Goal: Task Accomplishment & Management: Complete application form

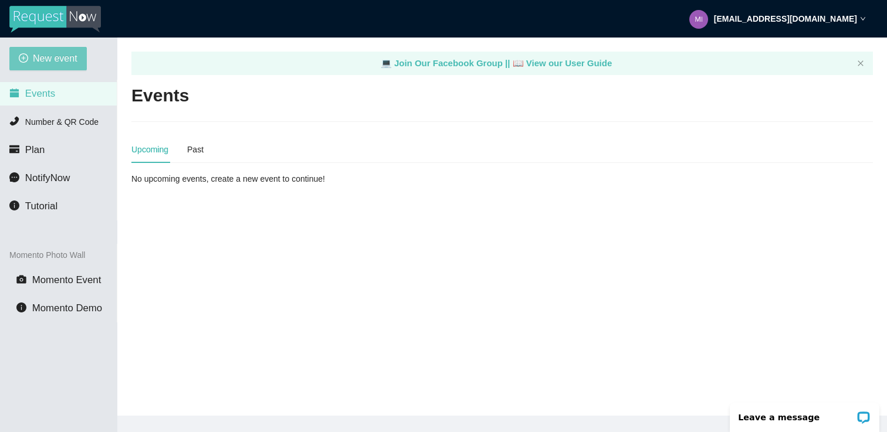
click at [53, 66] on span "New event" at bounding box center [55, 58] width 45 height 15
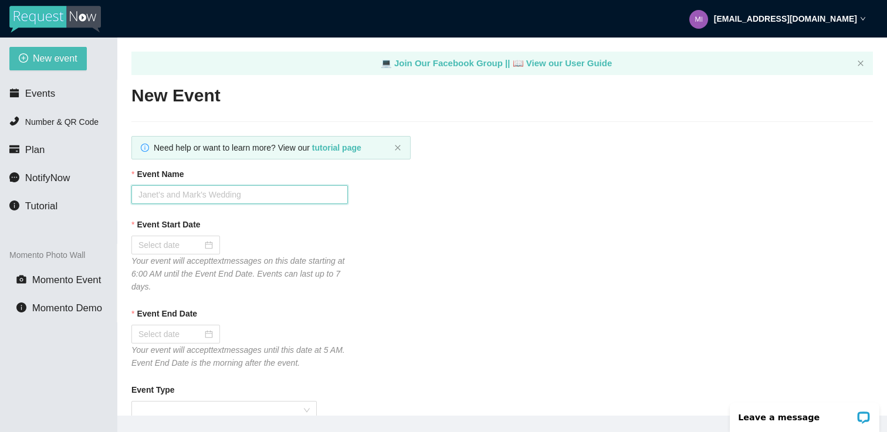
paste input "[PERSON_NAME] & [PERSON_NAME]"
click at [195, 200] on input "[PERSON_NAME] & [PERSON_NAME]" at bounding box center [239, 194] width 217 height 19
type input "[PERSON_NAME] & [PERSON_NAME]"
click at [306, 243] on div at bounding box center [239, 245] width 217 height 19
click at [203, 245] on div at bounding box center [175, 245] width 75 height 13
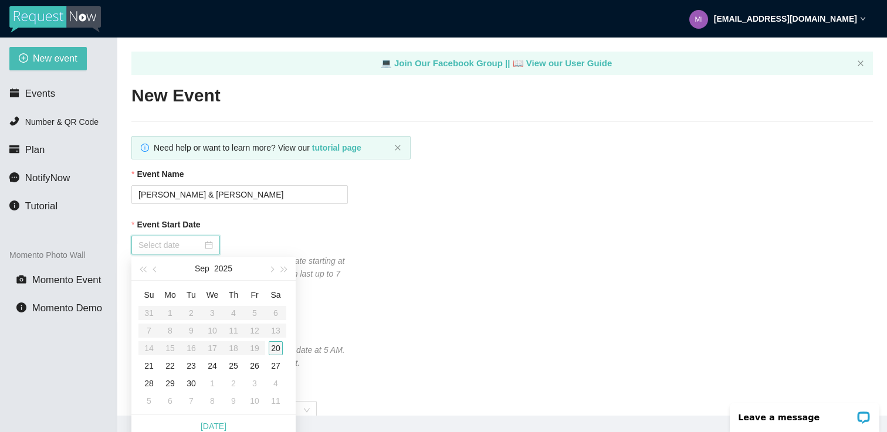
type input "[DATE]"
click at [274, 344] on div "20" at bounding box center [276, 349] width 14 height 14
type input "[DATE]"
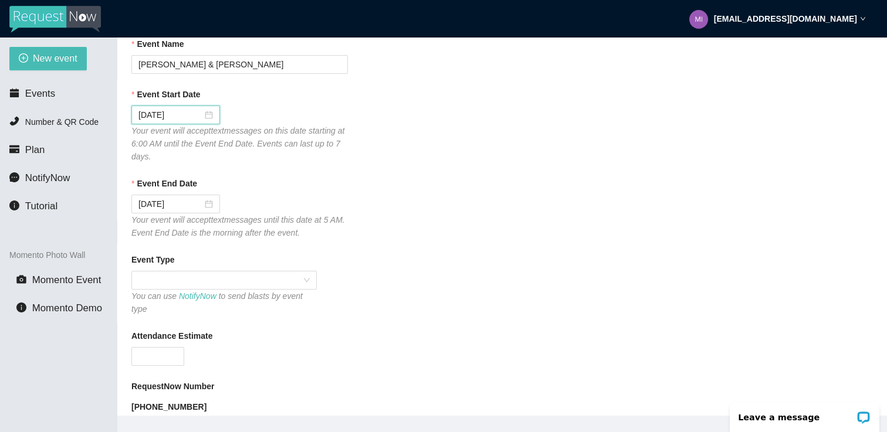
scroll to position [142, 0]
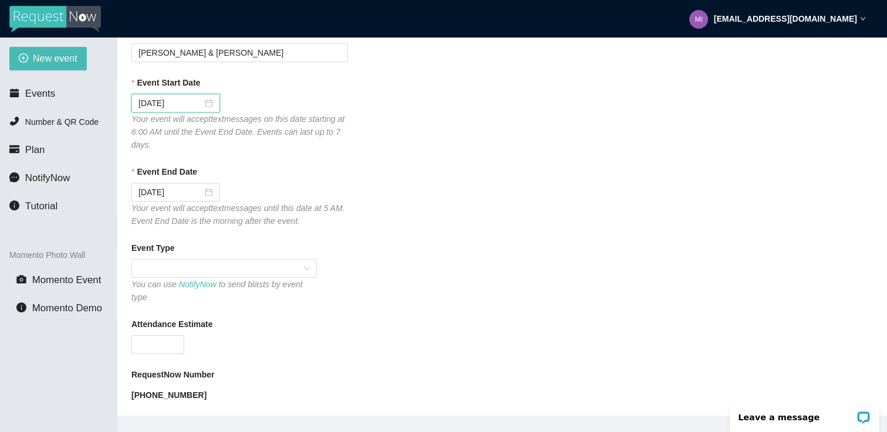
click at [289, 282] on div "You can use NotifyNow to send blasts by event type" at bounding box center [223, 291] width 185 height 26
click at [288, 273] on span at bounding box center [223, 269] width 171 height 18
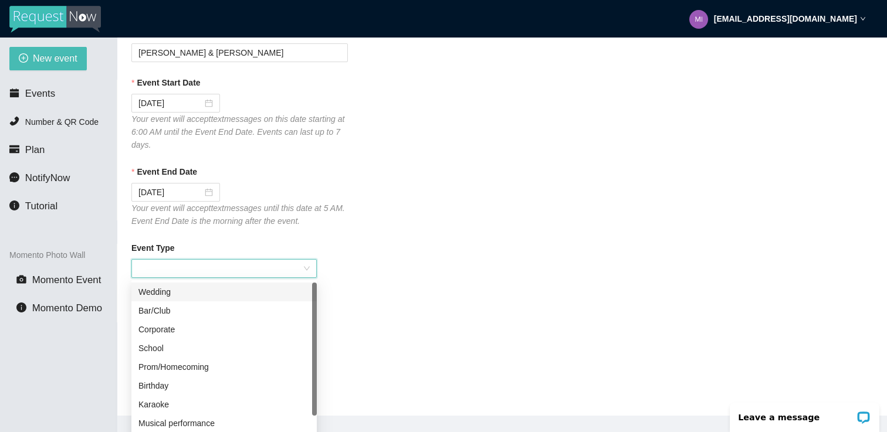
click at [193, 288] on div "Wedding" at bounding box center [223, 292] width 171 height 13
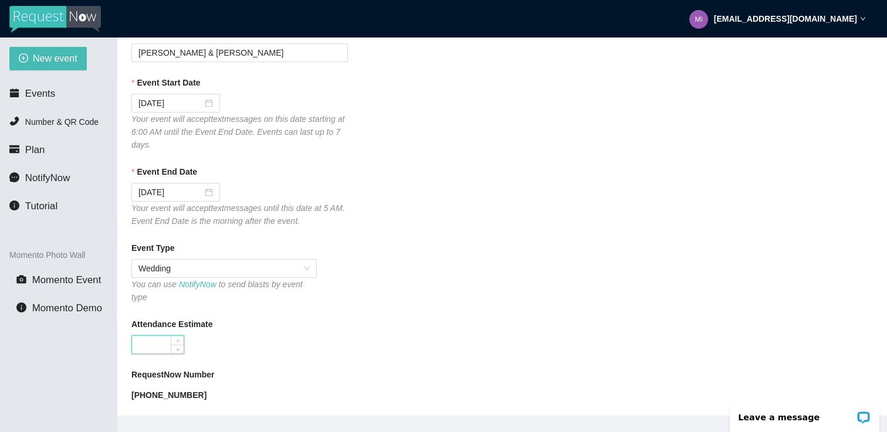
click at [170, 342] on input "Attendance Estimate" at bounding box center [158, 345] width 52 height 18
type input "200"
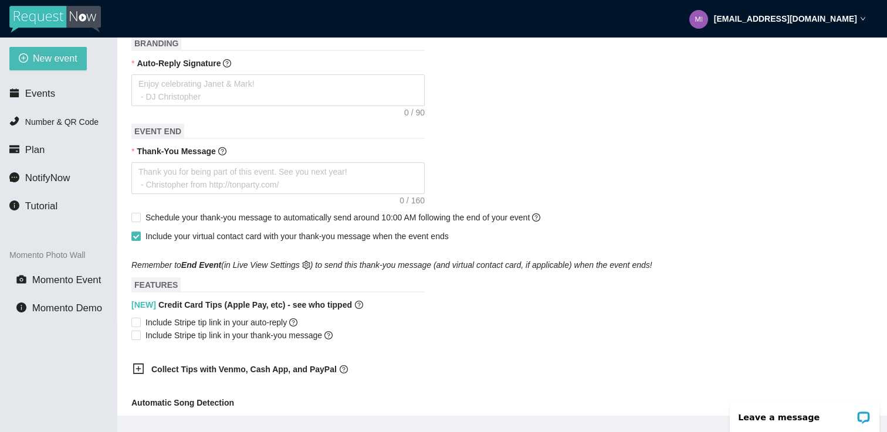
scroll to position [511, 0]
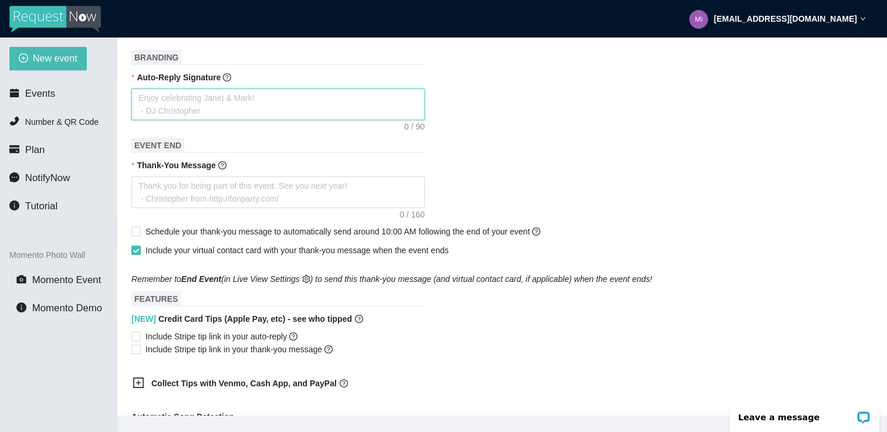
click at [208, 99] on textarea "Auto-Reply Signature" at bounding box center [277, 105] width 293 height 32
paste textarea "✨ MicDrop Entertainment | Celebrating [PERSON_NAME] & [PERSON_NAME] 💍 #Whitehea…"
type textarea "✨ MicDrop Entertainment | Celebrating [PERSON_NAME] & [PERSON_NAME] 💍 #Whitehea…"
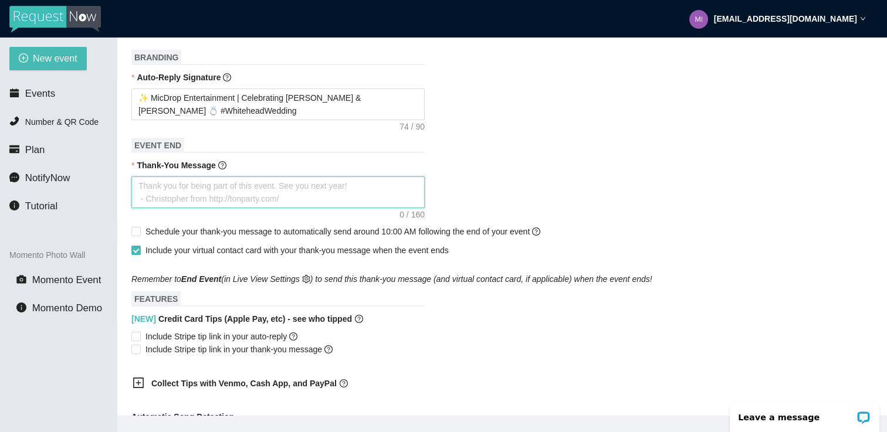
click at [236, 193] on textarea "Thank-You Message" at bounding box center [277, 193] width 293 height 32
paste textarea "Thank you for celebrating [PERSON_NAME] & [PERSON_NAME] with us! 🎉 Wishing the …"
type textarea "Thank you for celebrating [PERSON_NAME] & [PERSON_NAME] with us! 🎉 Wishing the …"
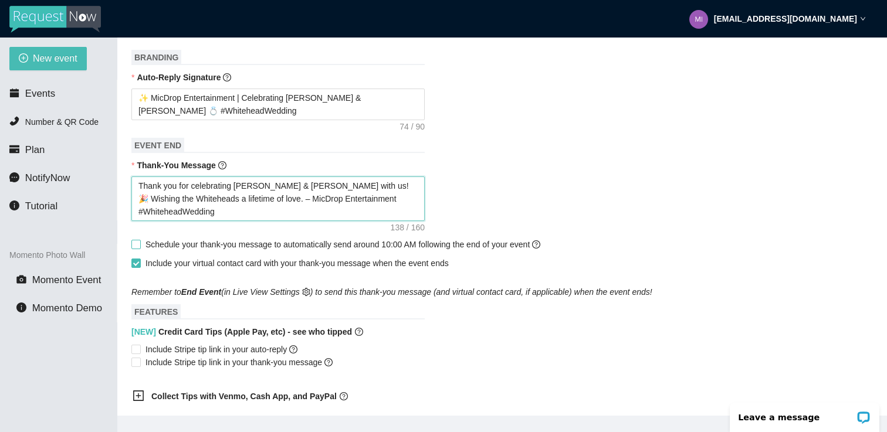
type textarea "Thank you for celebrating [PERSON_NAME] & [PERSON_NAME] with us! 🎉 Wishing the …"
click at [135, 241] on input "Schedule your thank-you message to automatically send around 10:00 AM following…" at bounding box center [135, 244] width 8 height 8
checkbox input "true"
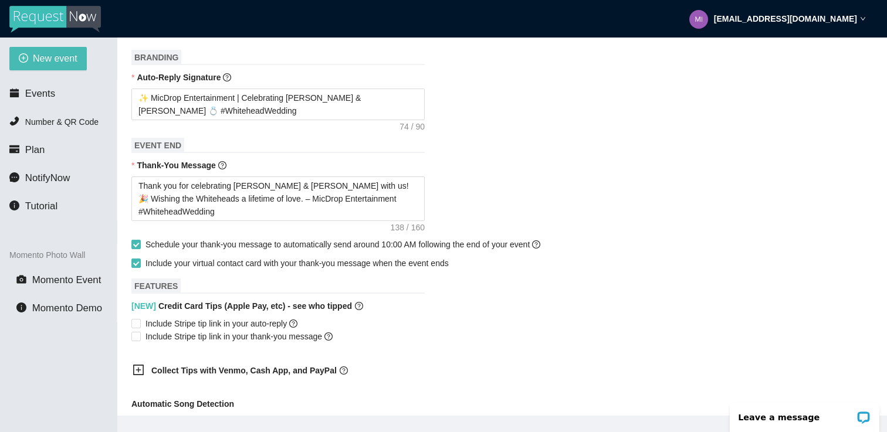
scroll to position [539, 0]
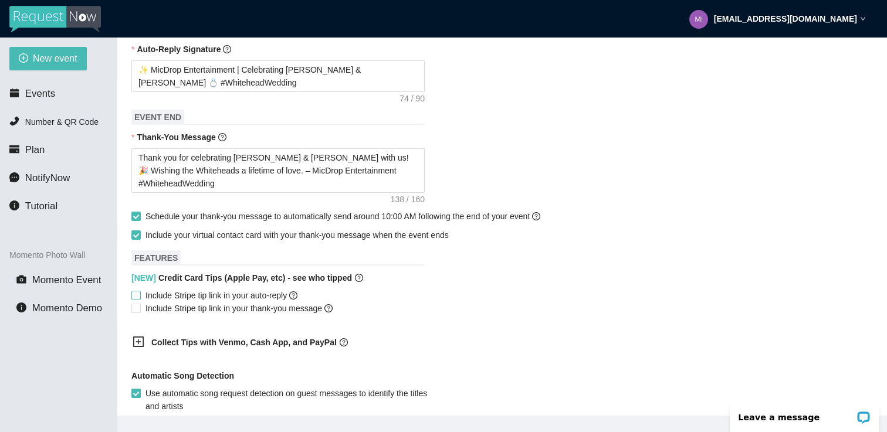
click at [136, 296] on input "Include Stripe tip link in your auto-reply" at bounding box center [135, 295] width 8 height 8
checkbox input "true"
click at [136, 302] on label "Include Stripe tip link in your thank-you message" at bounding box center [234, 308] width 206 height 13
click at [136, 304] on input "Include Stripe tip link in your thank-you message" at bounding box center [135, 308] width 8 height 8
checkbox input "true"
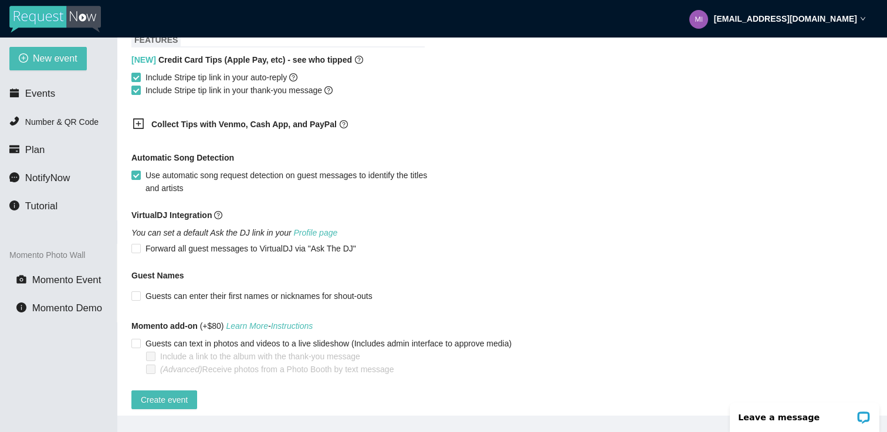
scroll to position [775, 0]
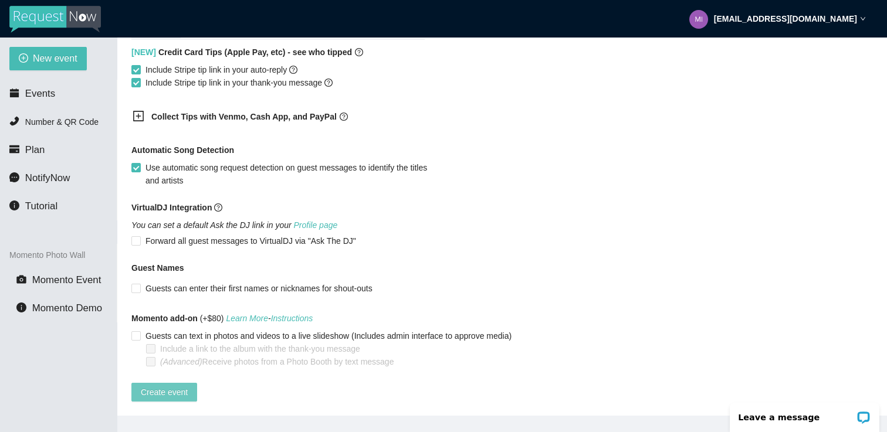
click at [187, 386] on span "Create event" at bounding box center [164, 392] width 47 height 13
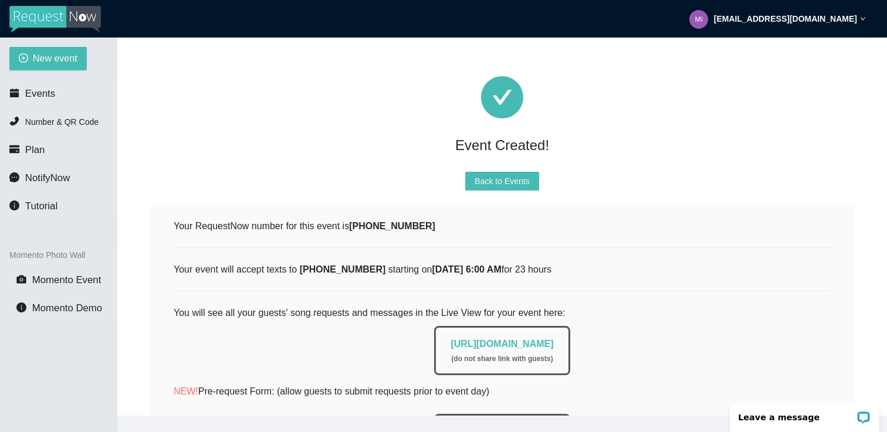
scroll to position [0, 0]
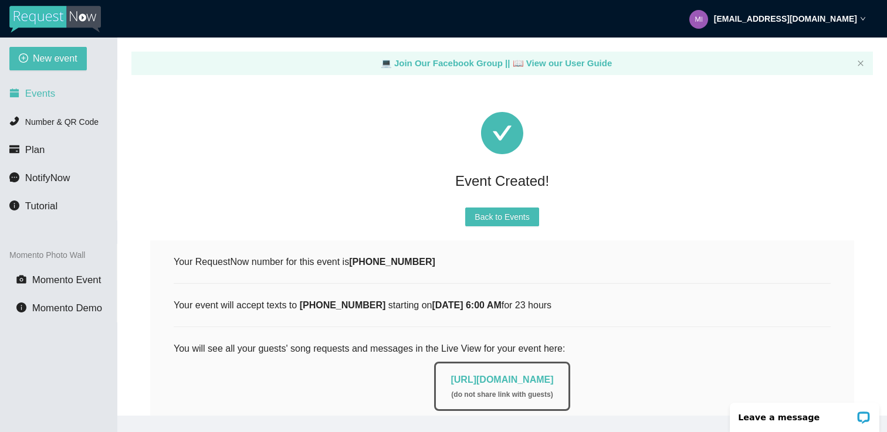
click at [64, 95] on li "Events" at bounding box center [58, 93] width 117 height 23
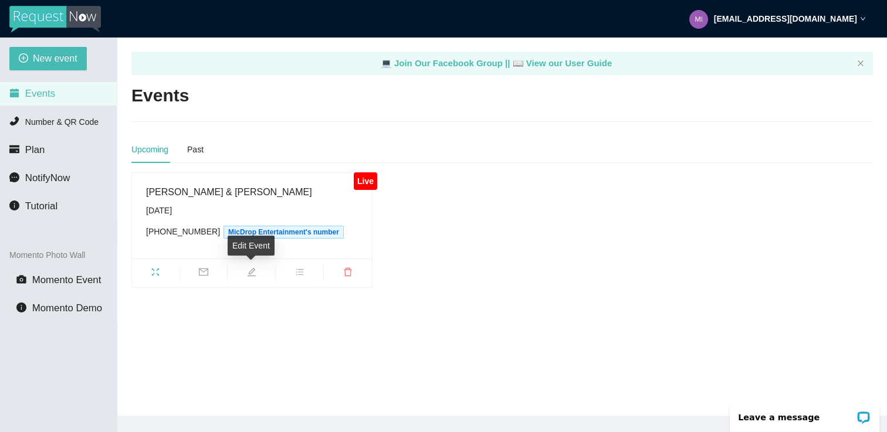
click at [244, 279] on span "edit" at bounding box center [252, 274] width 48 height 13
type textarea "[URL][DOMAIN_NAME]"
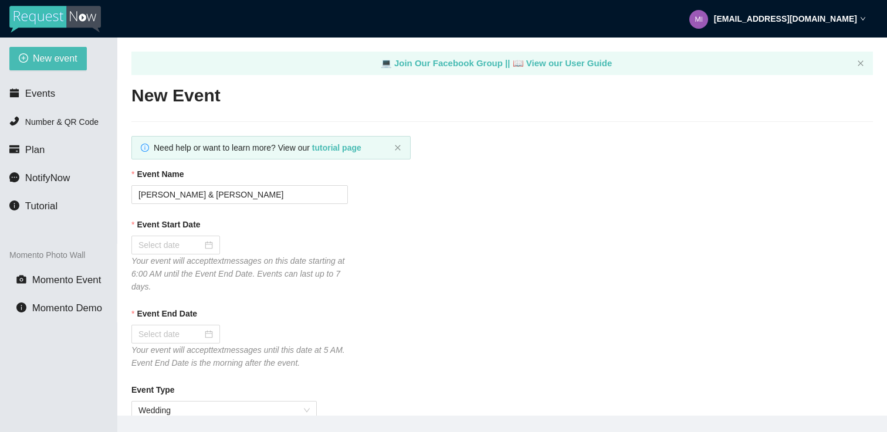
type input "[DATE]"
checkbox input "true"
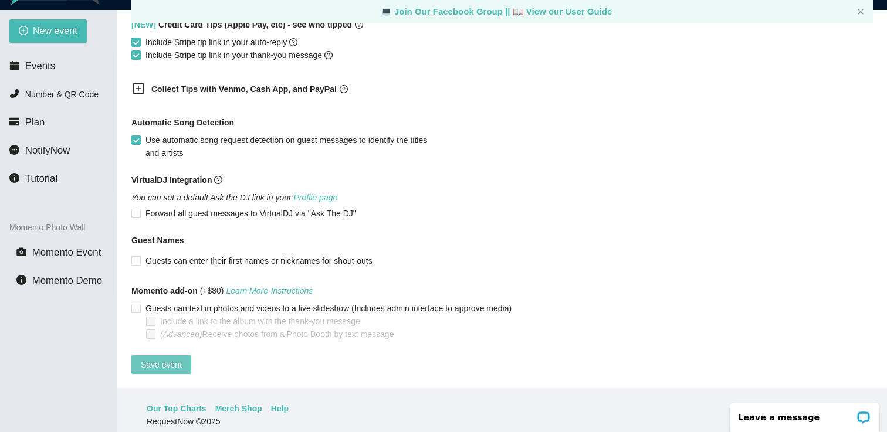
scroll to position [32, 0]
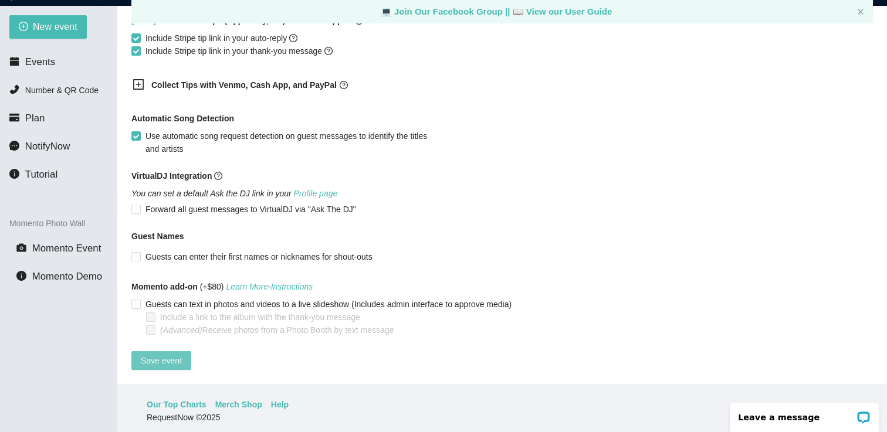
click at [153, 354] on span "Save event" at bounding box center [161, 360] width 41 height 13
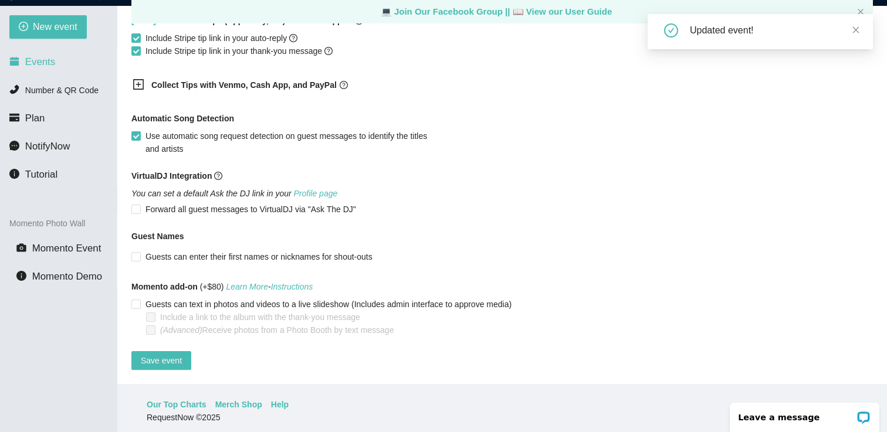
click at [58, 63] on li "Events" at bounding box center [58, 61] width 117 height 23
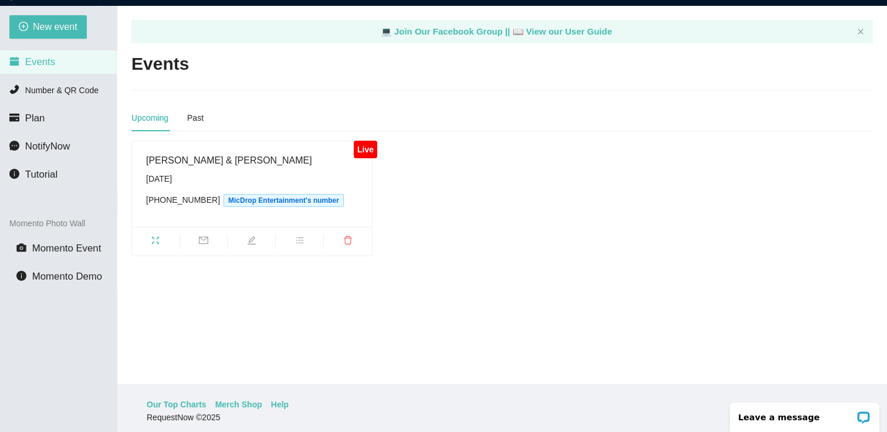
click at [161, 241] on span "fullscreen" at bounding box center [156, 242] width 48 height 13
